Goal: Information Seeking & Learning: Locate item on page

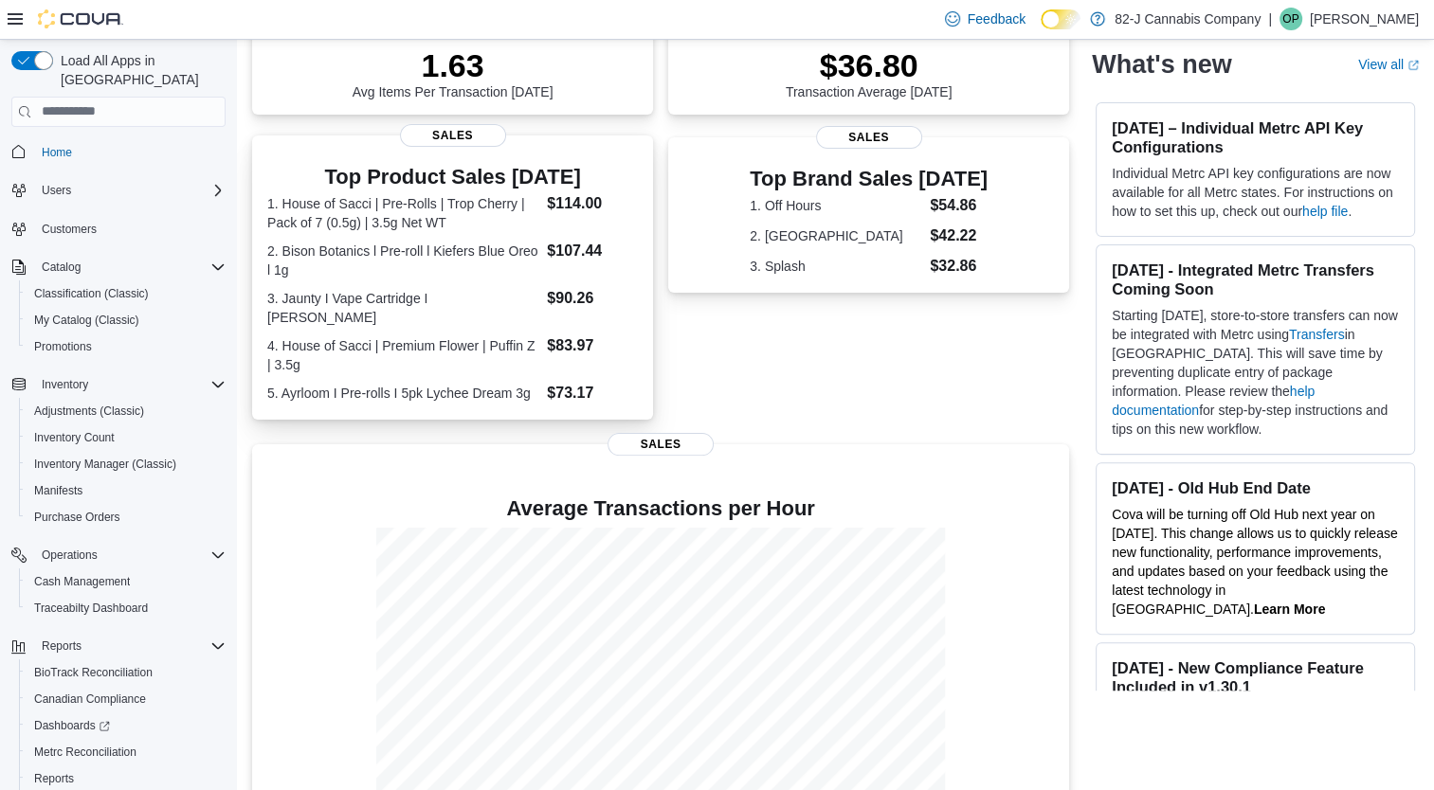
scroll to position [440, 0]
click at [356, 256] on dt "2. Bison Botanics l Pre-roll l Kiefers Blue Oreo l 1g" at bounding box center [403, 263] width 272 height 38
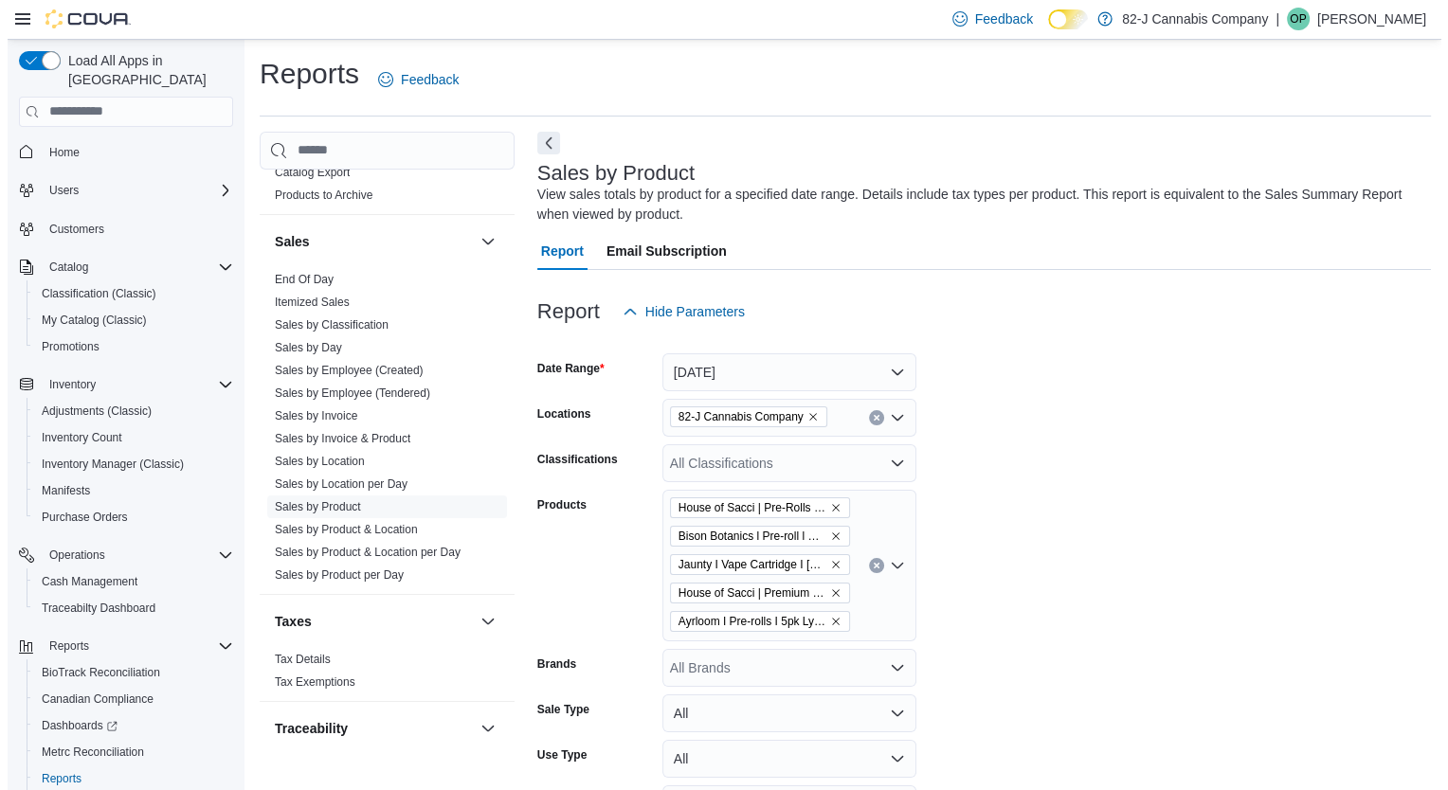
scroll to position [1281, 0]
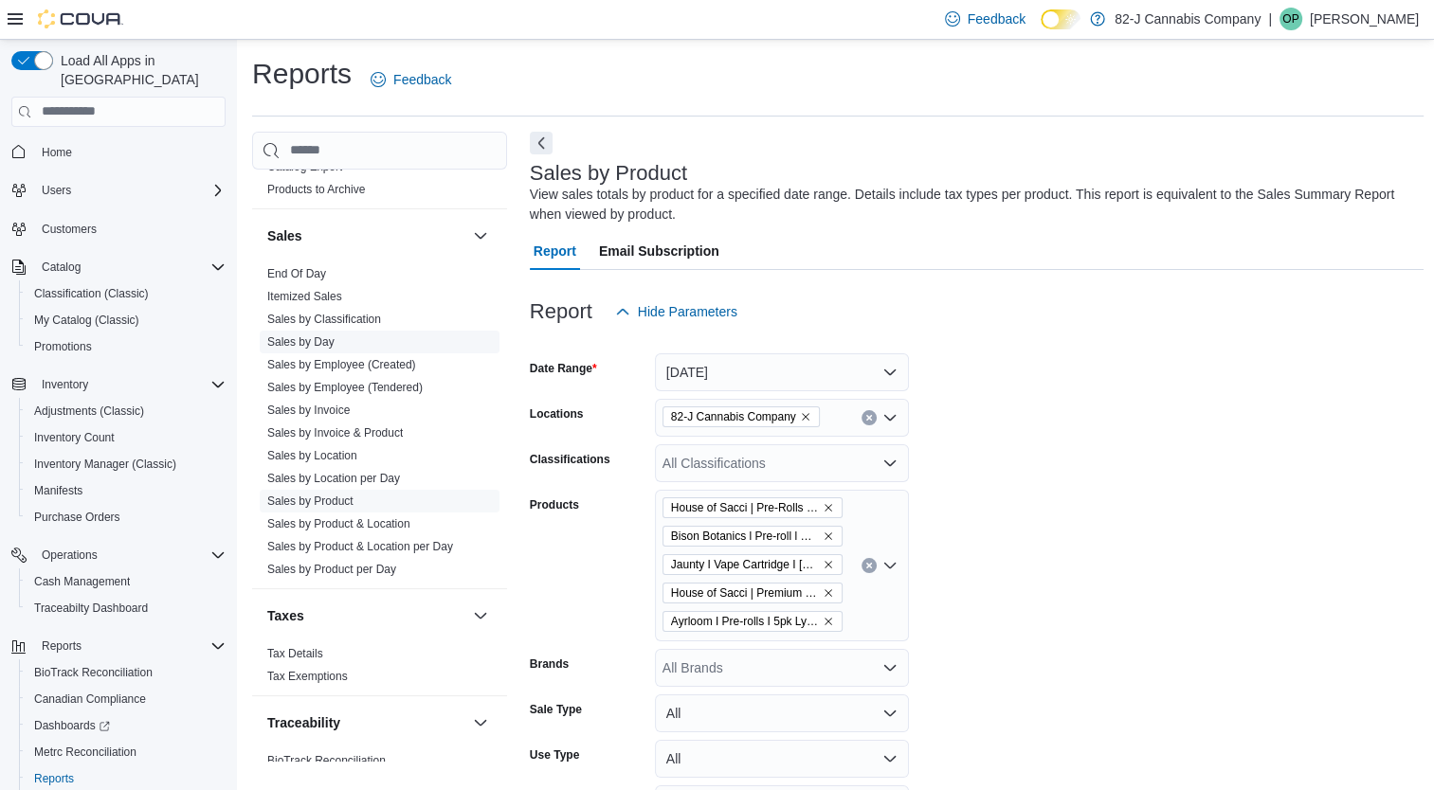
click at [322, 339] on link "Sales by Day" at bounding box center [300, 342] width 67 height 13
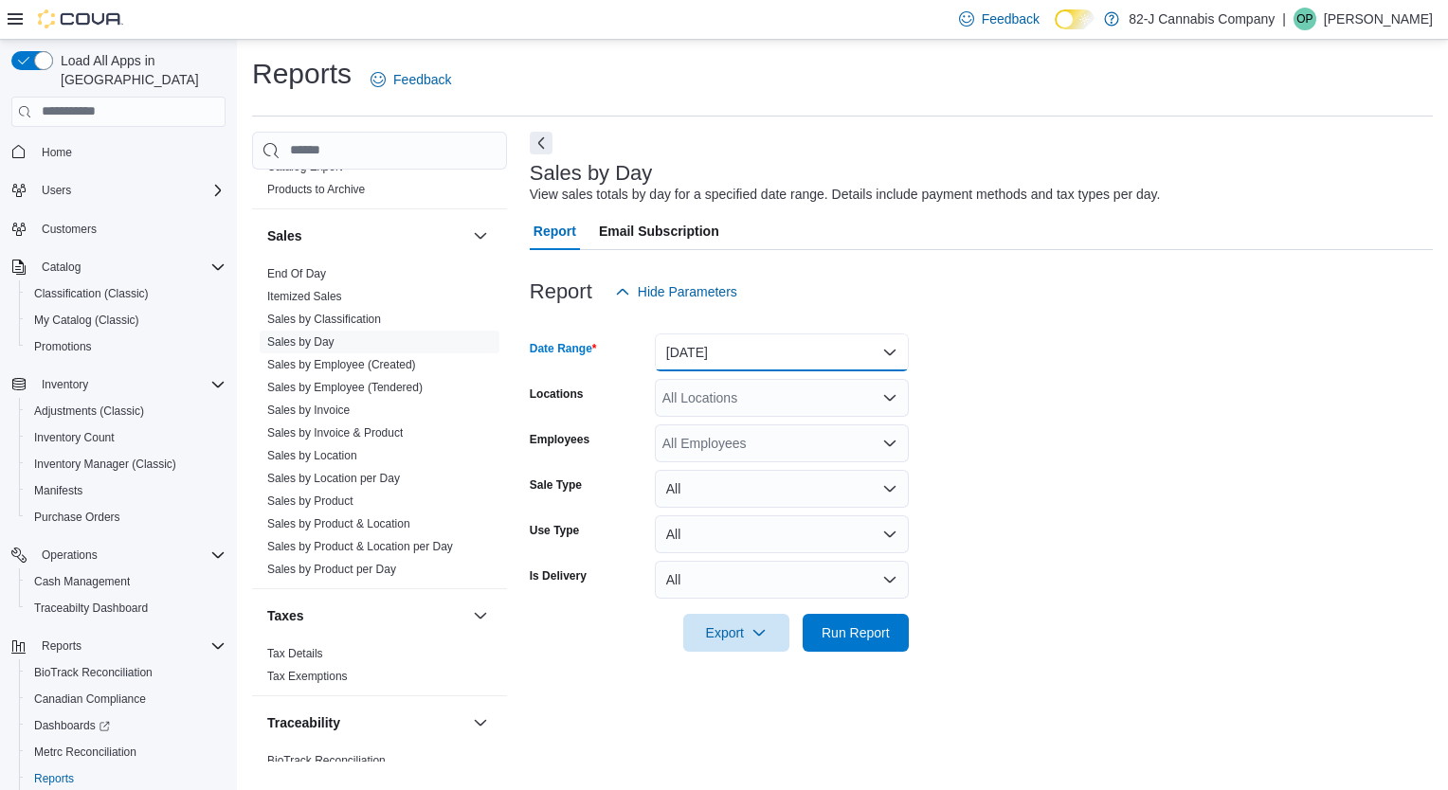
click at [889, 348] on button "Yesterday" at bounding box center [782, 353] width 254 height 38
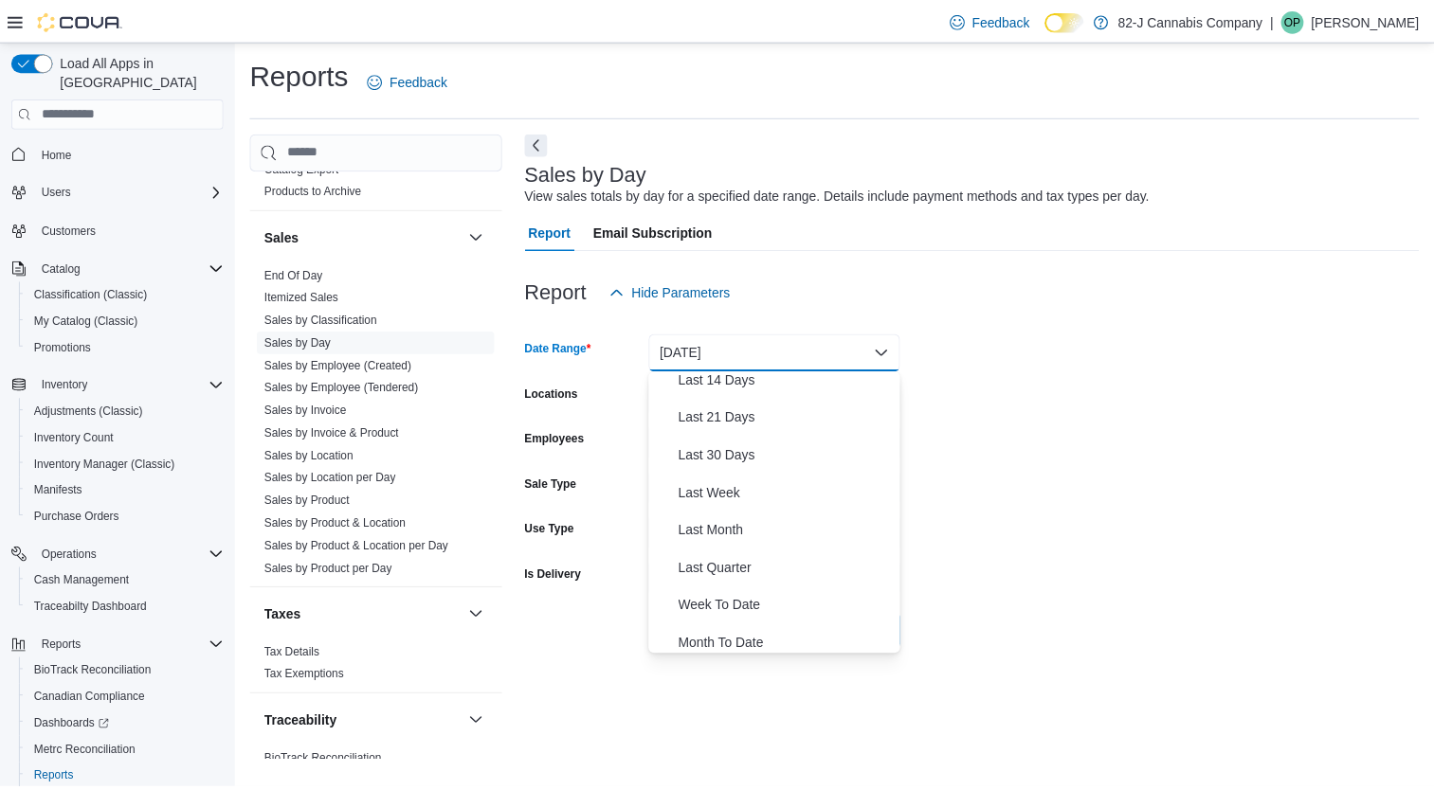
scroll to position [201, 0]
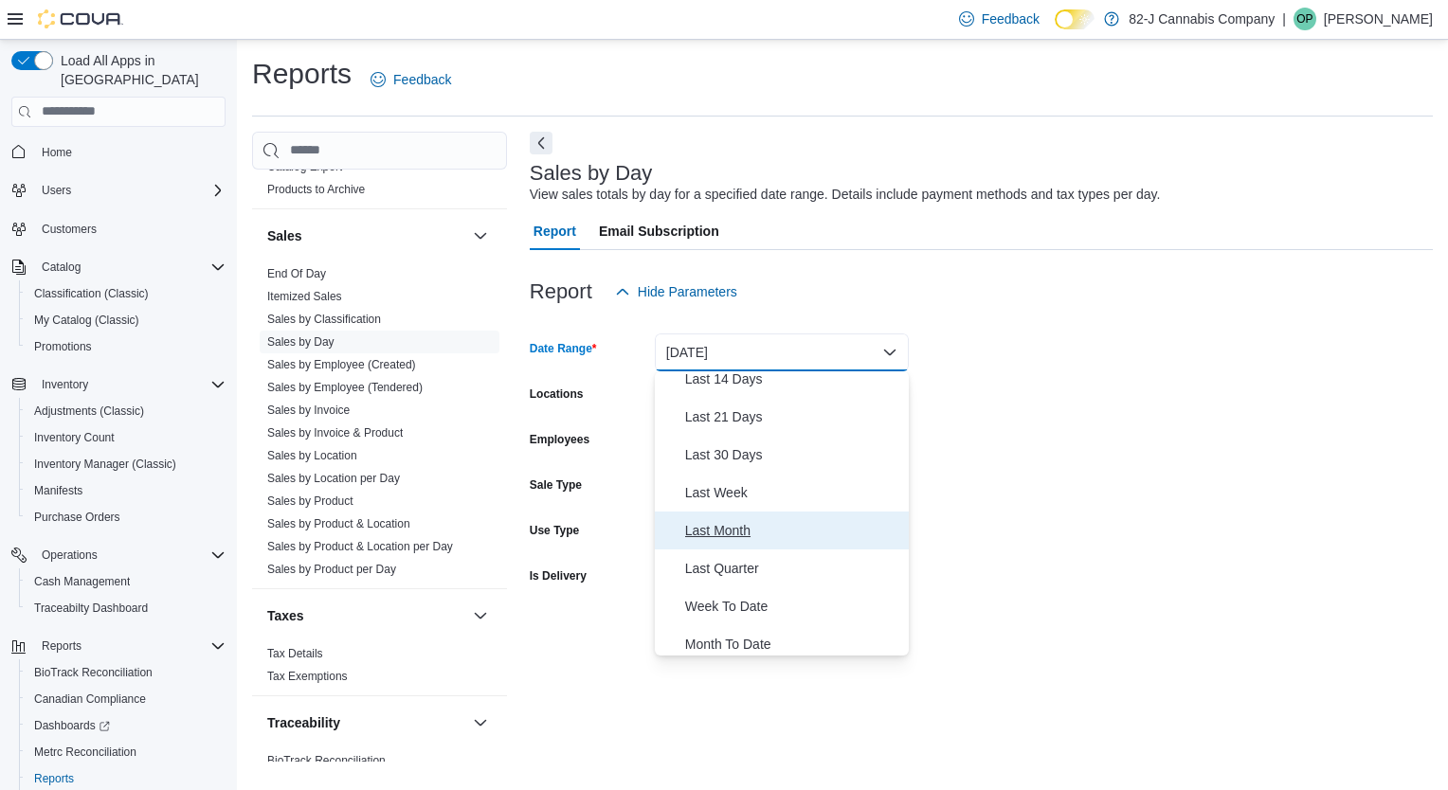
click at [746, 525] on span "Last Month" at bounding box center [793, 530] width 216 height 23
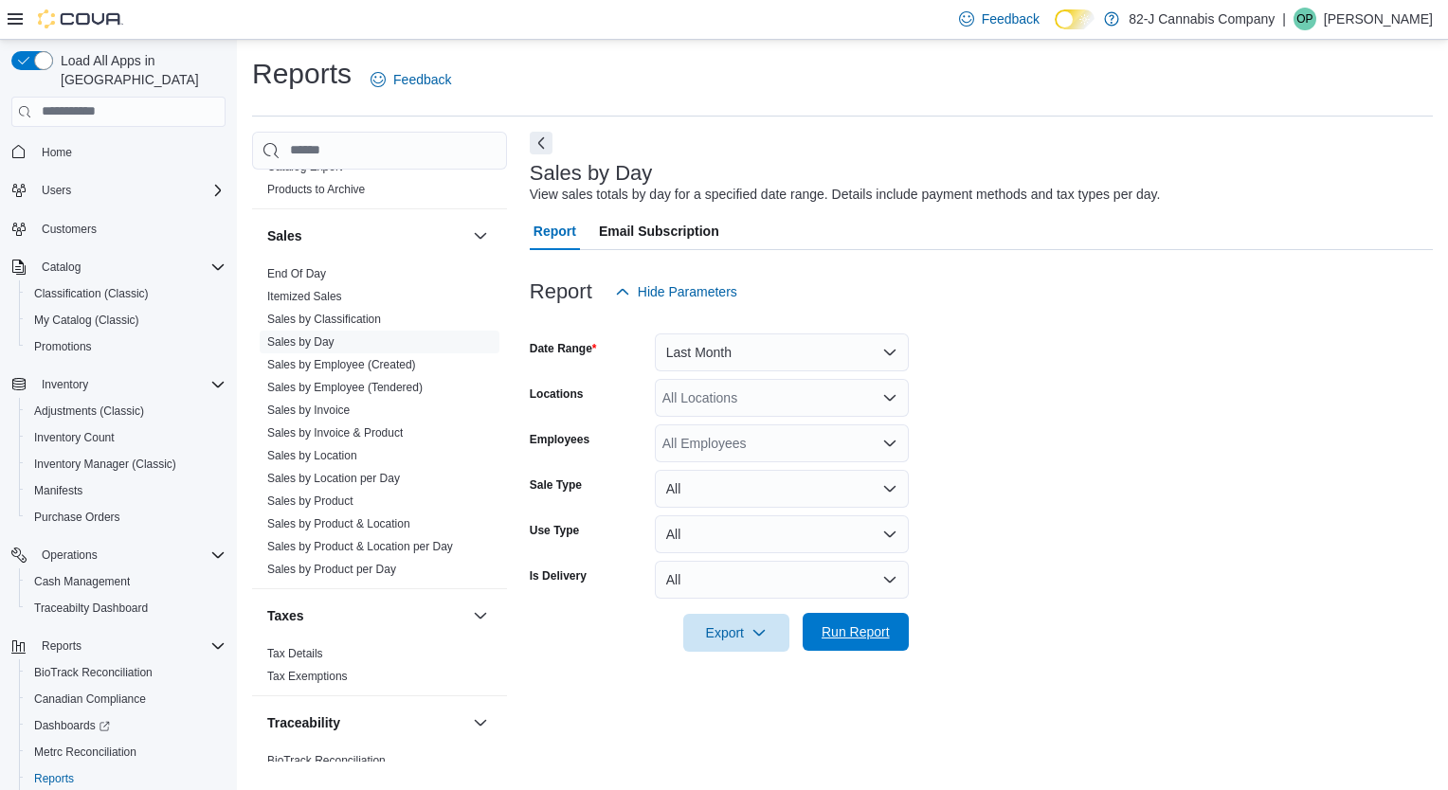
click at [834, 629] on span "Run Report" at bounding box center [856, 632] width 68 height 19
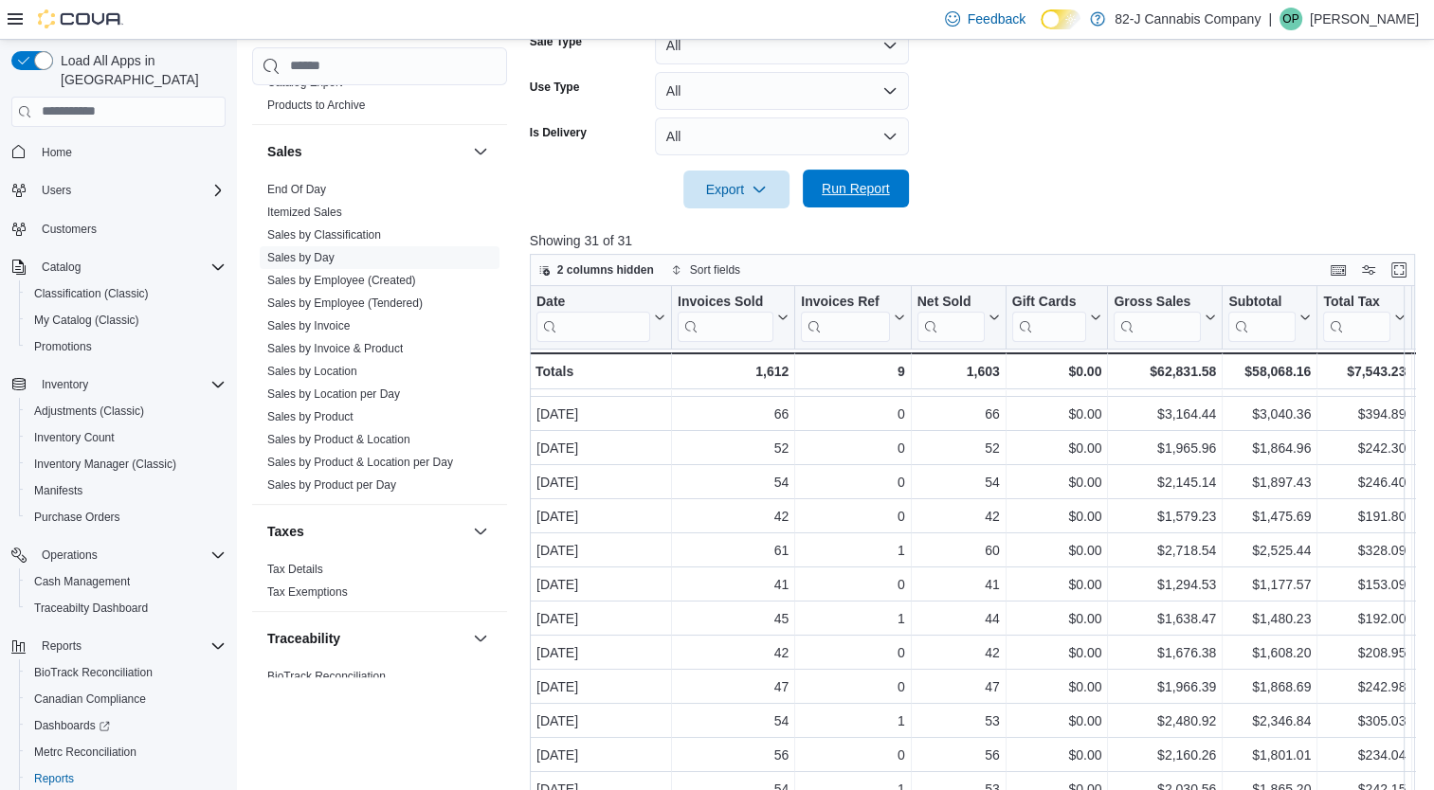
scroll to position [571, 0]
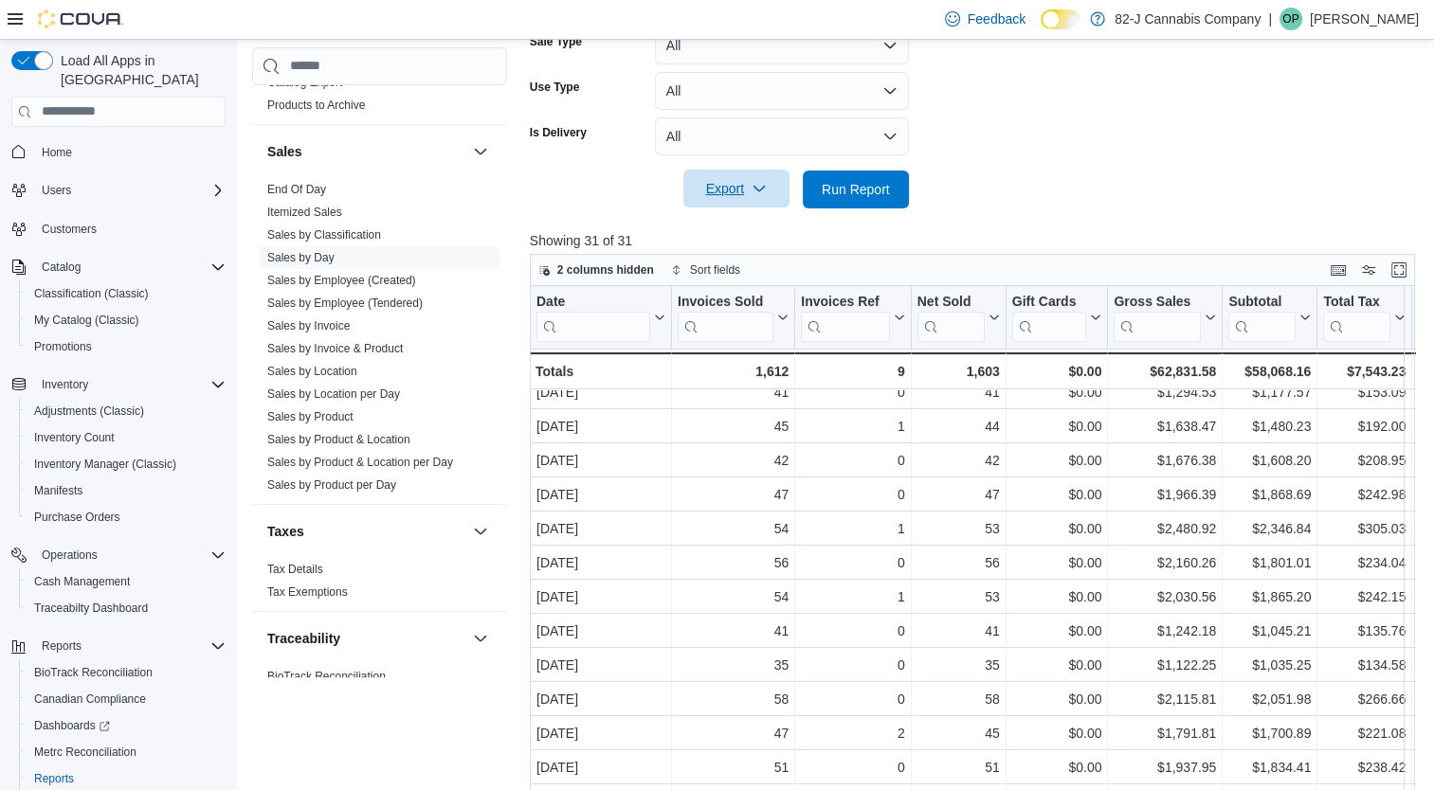
click at [749, 191] on span "Export" at bounding box center [736, 189] width 83 height 38
click at [735, 227] on span "Export to Excel" at bounding box center [736, 227] width 85 height 15
